Goal: Information Seeking & Learning: Find specific page/section

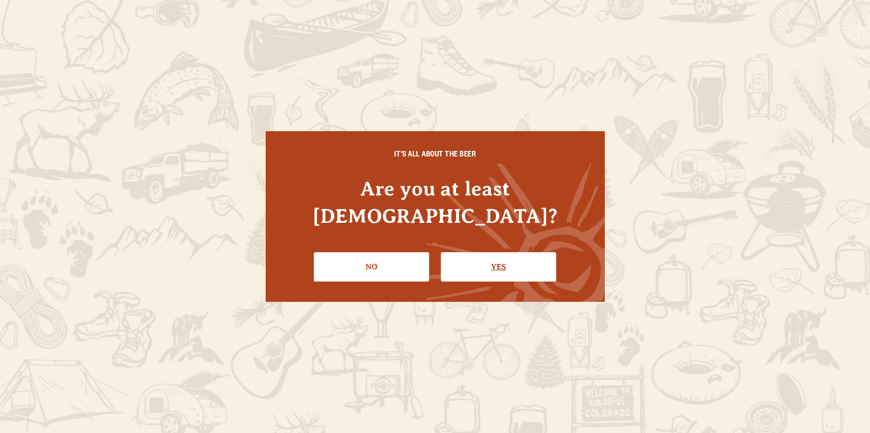
click at [498, 261] on link "Yes" at bounding box center [498, 266] width 115 height 29
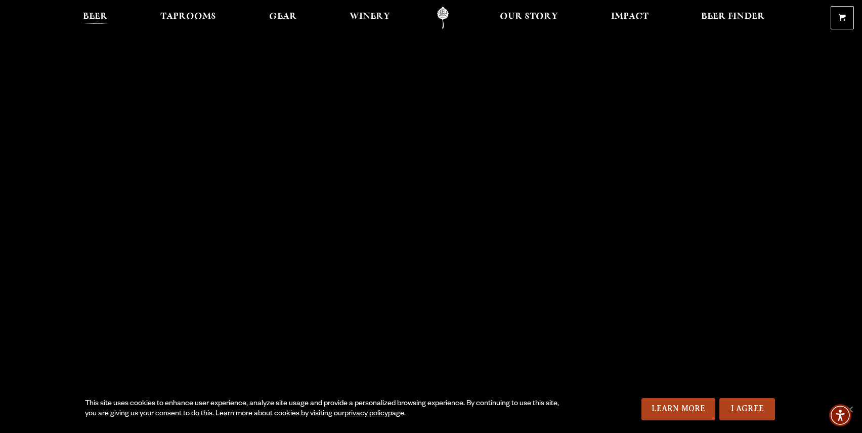
click at [92, 15] on span "Beer" at bounding box center [95, 17] width 25 height 8
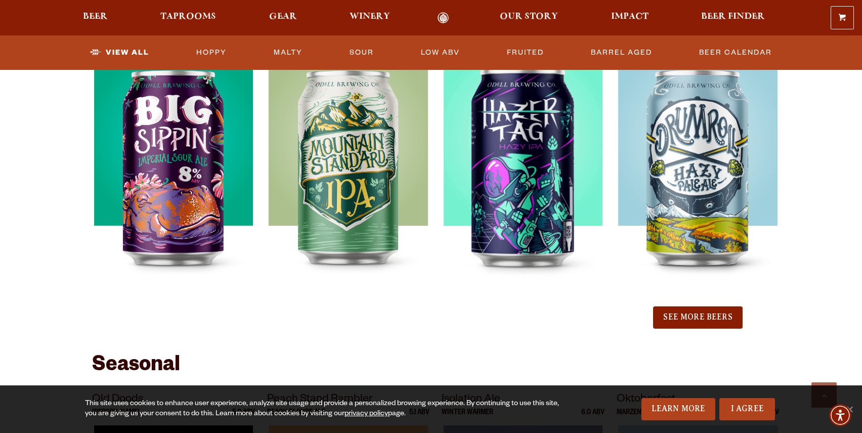
scroll to position [1093, 0]
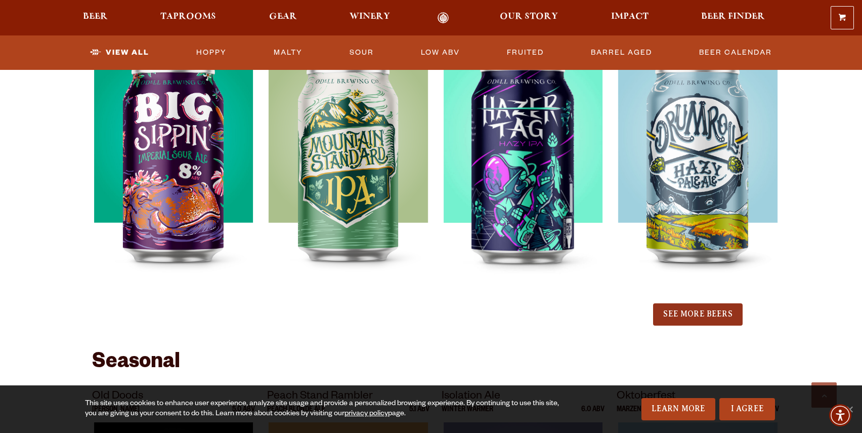
click at [720, 314] on button "See More Beers" at bounding box center [697, 314] width 89 height 22
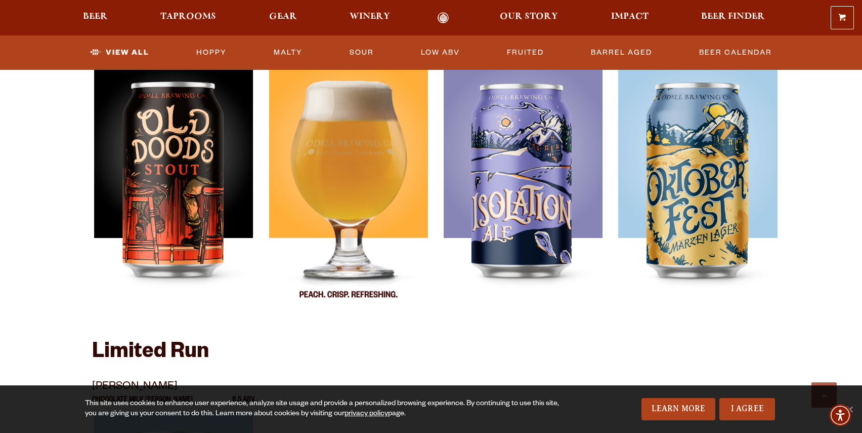
scroll to position [1726, 0]
click at [347, 171] on img at bounding box center [348, 190] width 159 height 253
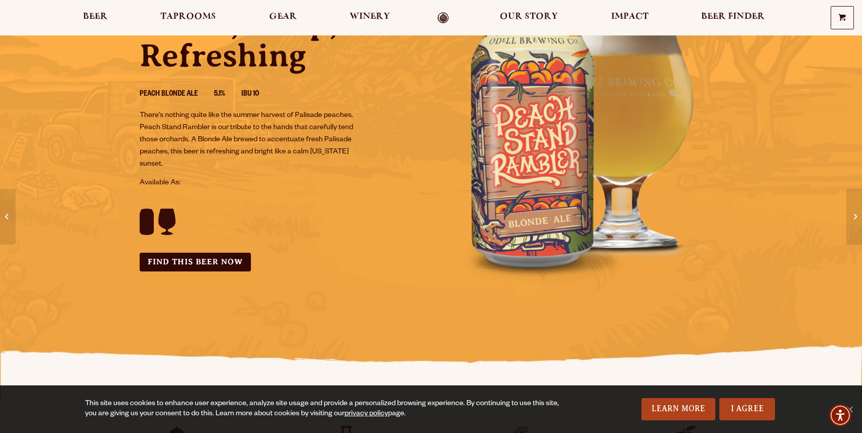
scroll to position [118, 0]
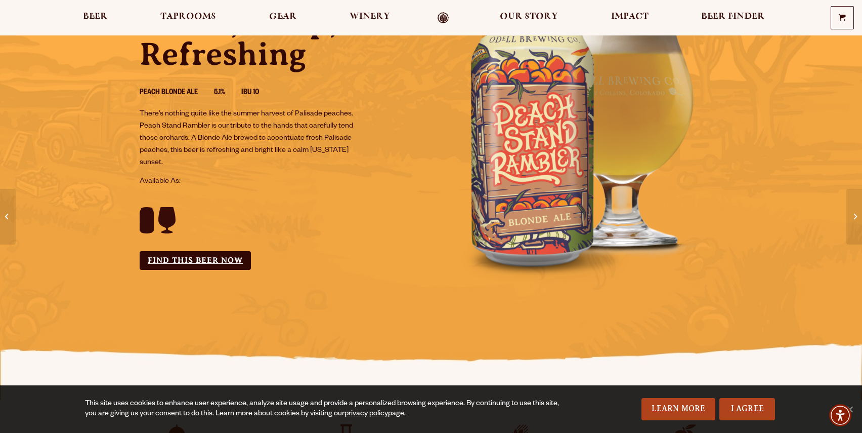
click at [197, 262] on link "Find this Beer Now" at bounding box center [195, 260] width 111 height 19
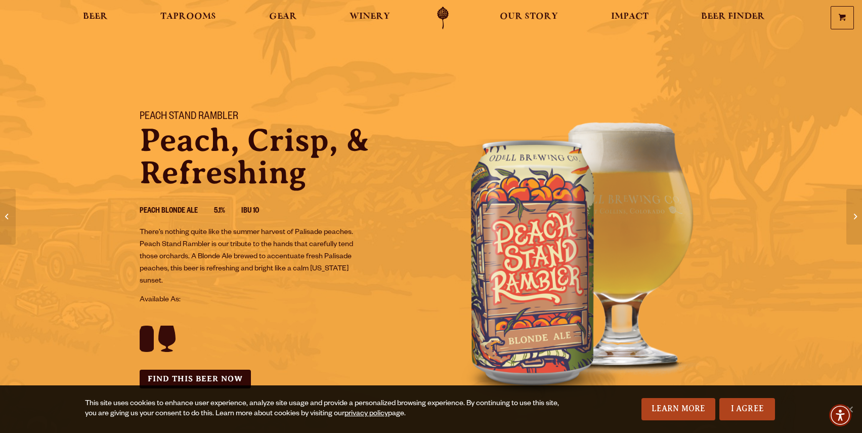
scroll to position [0, 0]
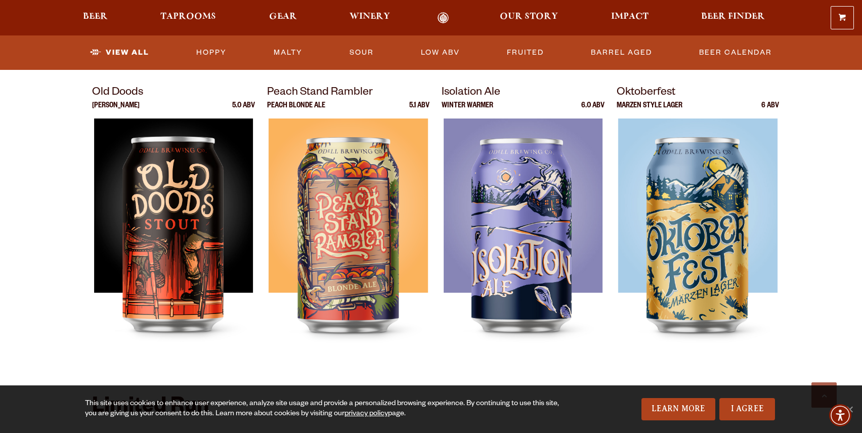
scroll to position [1395, 0]
